Goal: Task Accomplishment & Management: Use online tool/utility

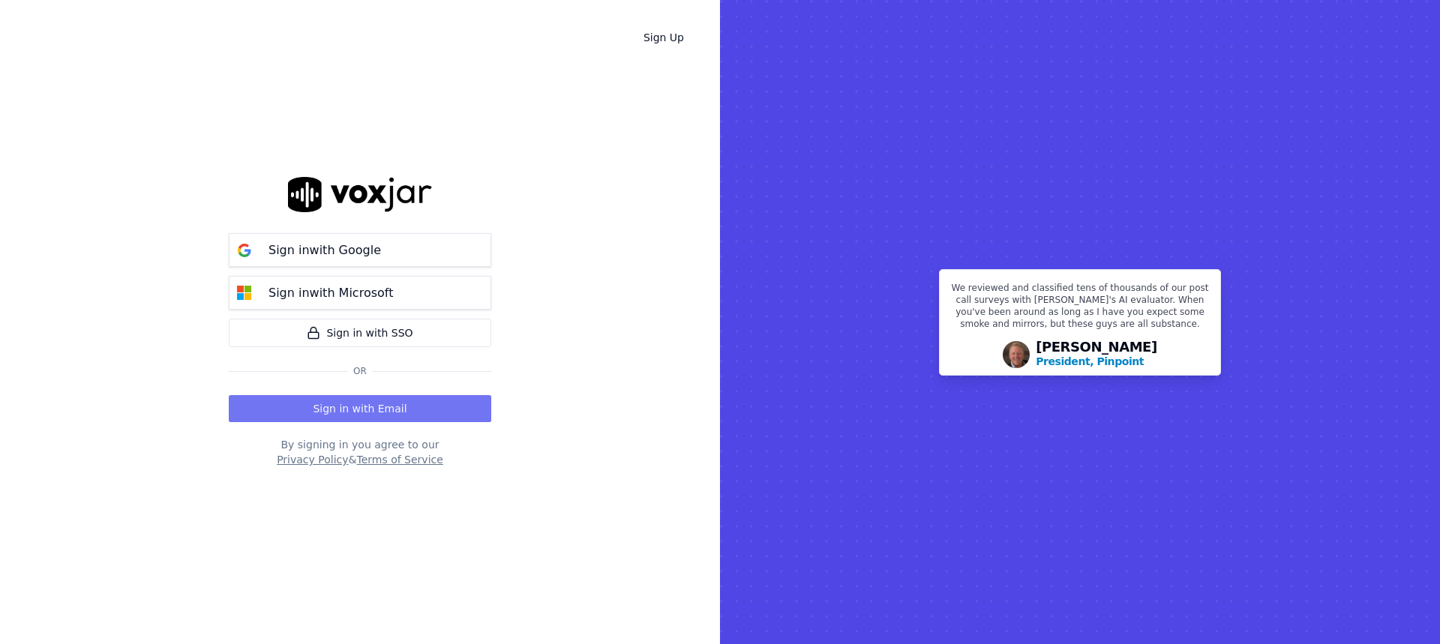
click at [369, 413] on button "Sign in with Email" at bounding box center [360, 408] width 263 height 27
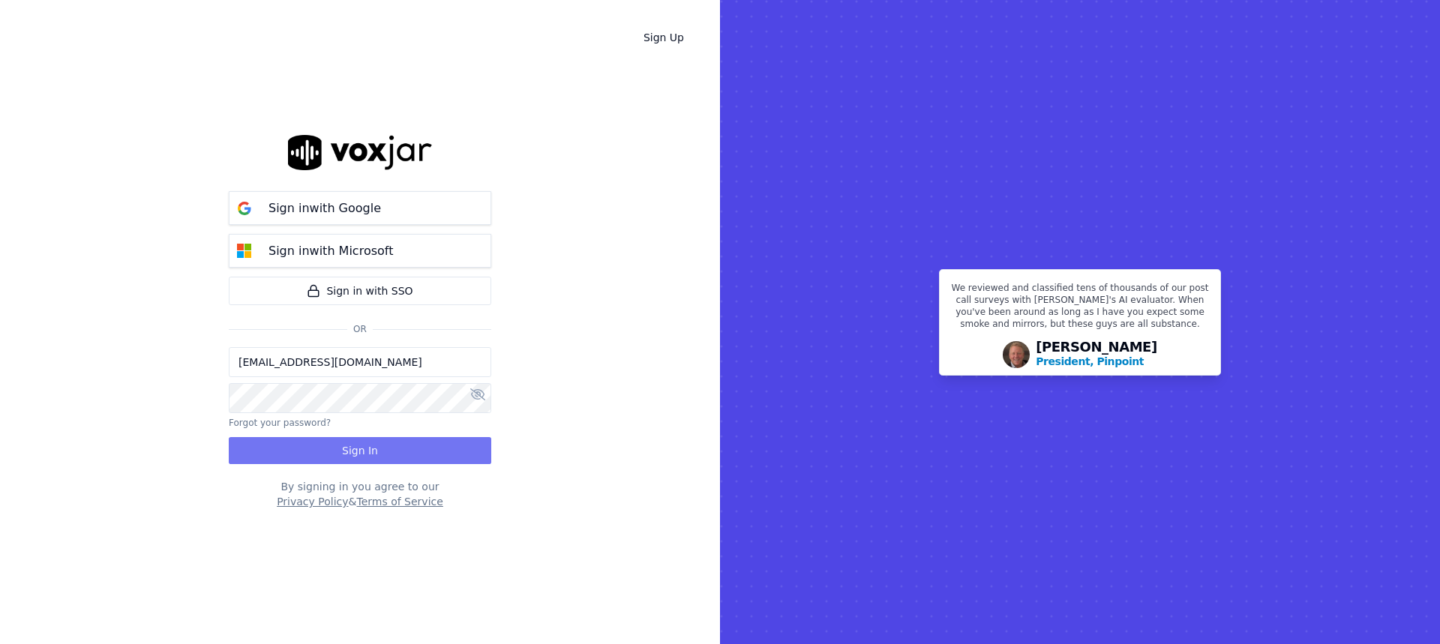
click at [368, 449] on button "Sign In" at bounding box center [360, 450] width 263 height 27
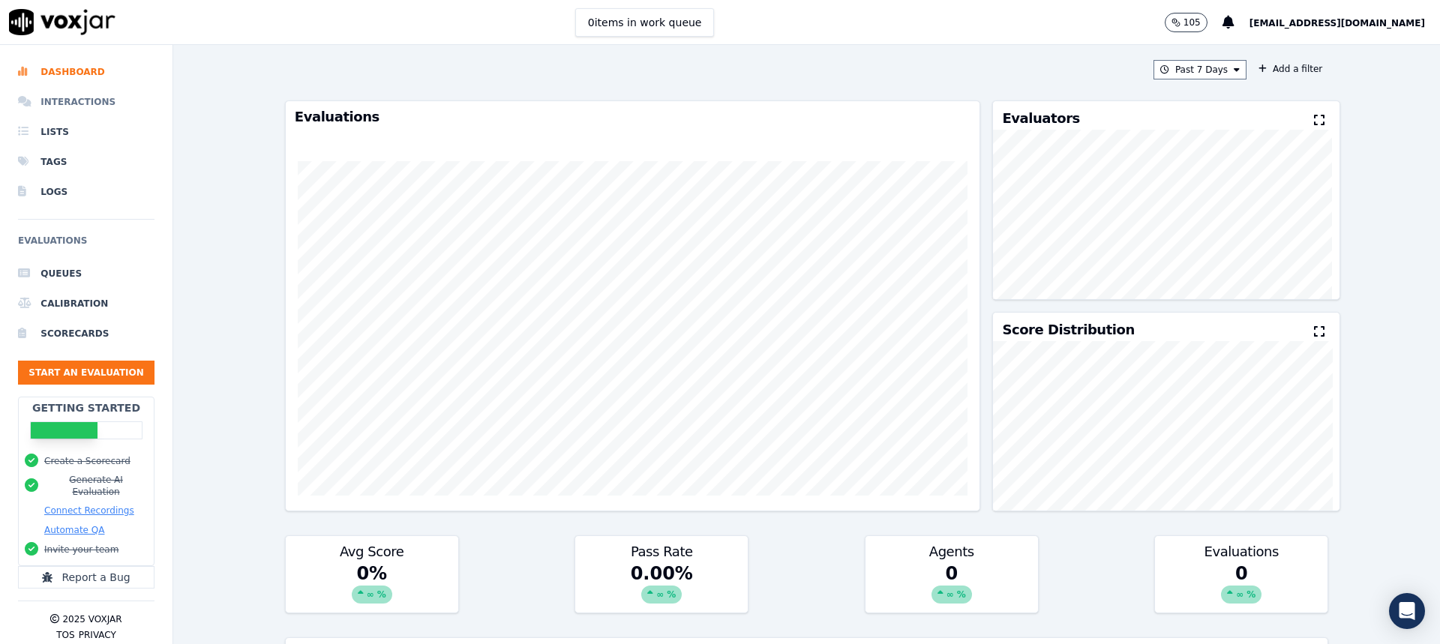
click at [89, 105] on li "Interactions" at bounding box center [86, 102] width 137 height 30
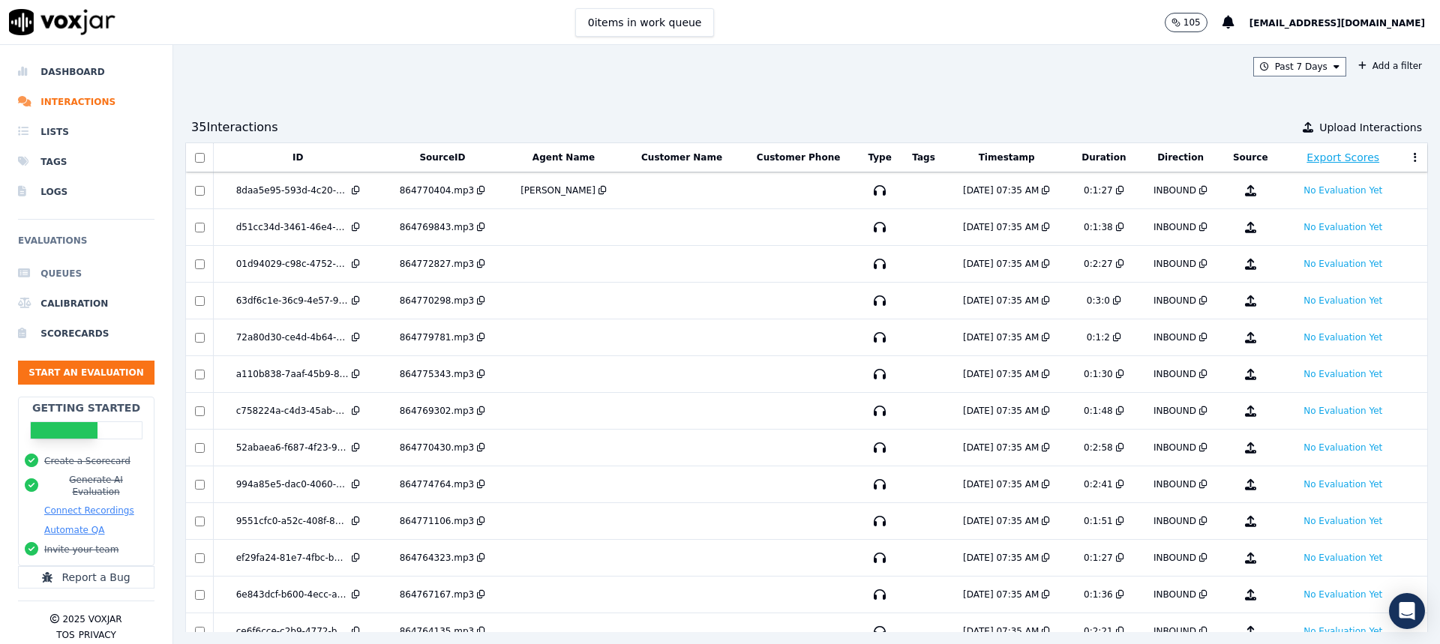
click at [68, 269] on li "Queues" at bounding box center [86, 274] width 137 height 30
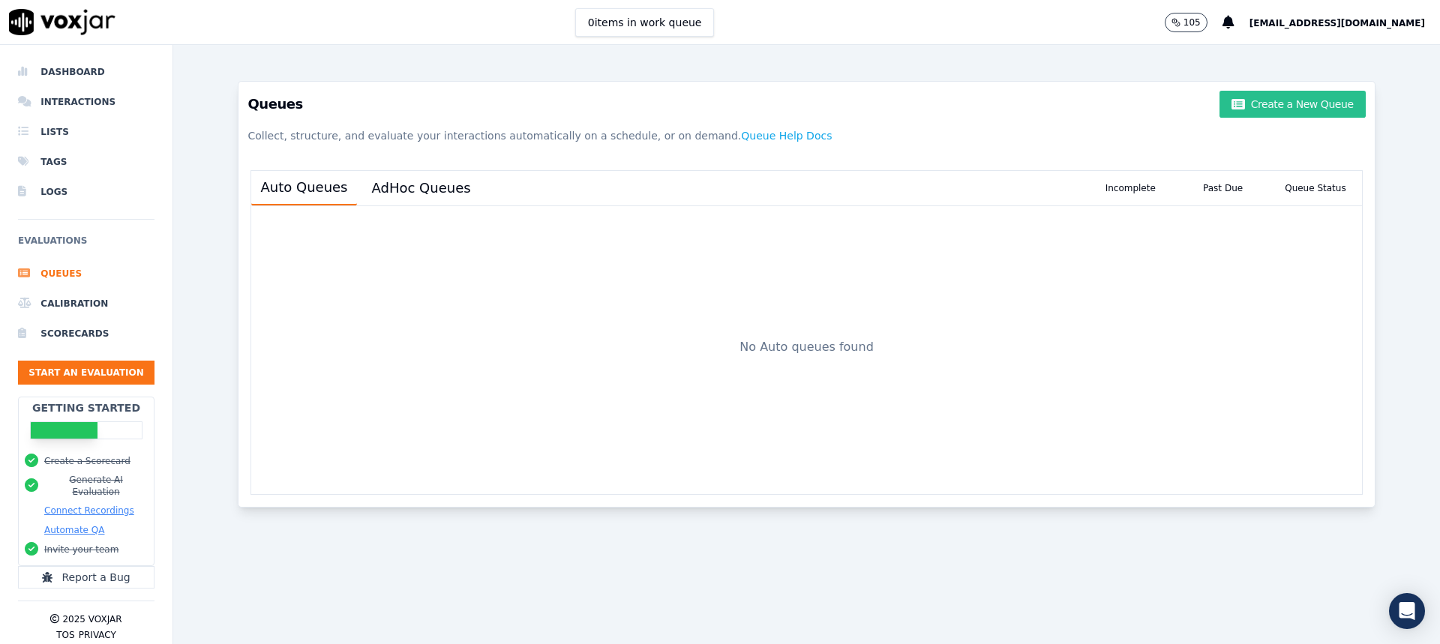
click at [1257, 108] on button "Create a New Queue" at bounding box center [1293, 104] width 146 height 27
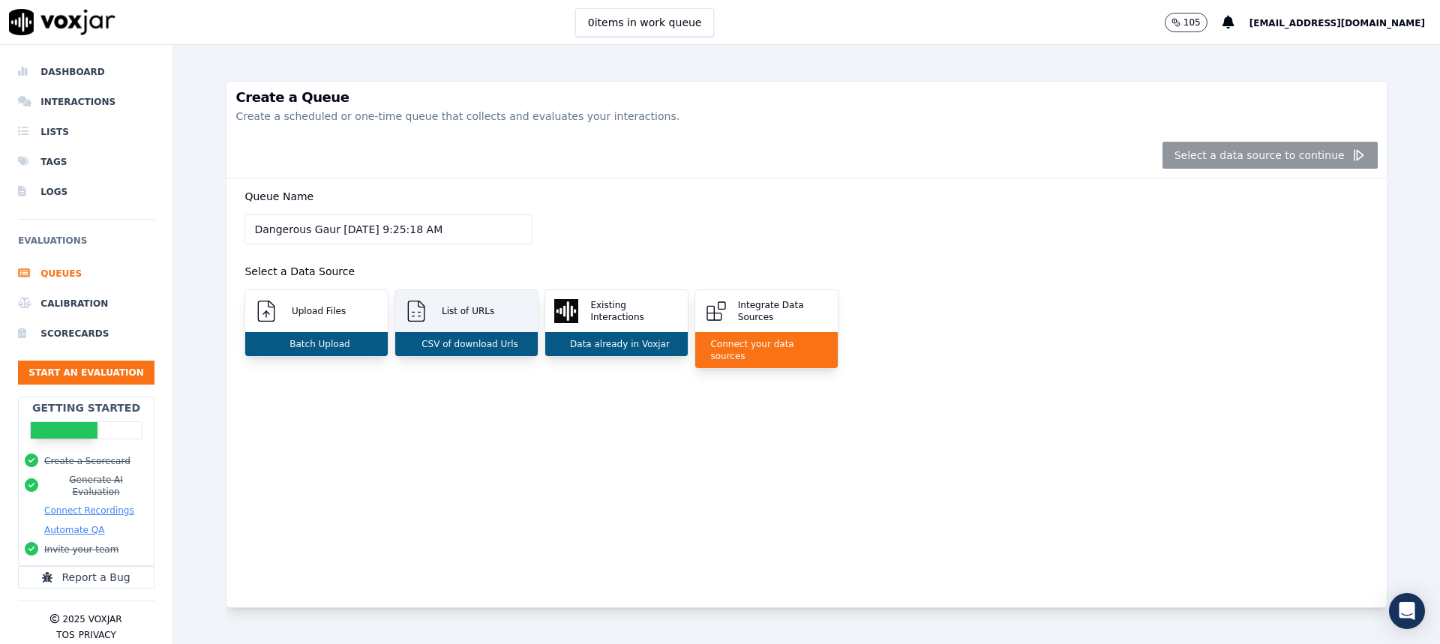
click at [480, 329] on div "List of URLs" at bounding box center [466, 311] width 143 height 42
